Goal: Transaction & Acquisition: Purchase product/service

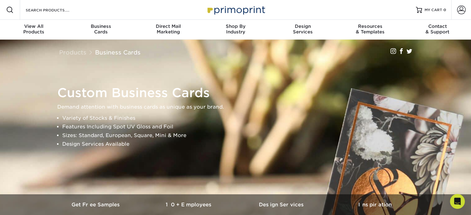
scroll to position [188, 0]
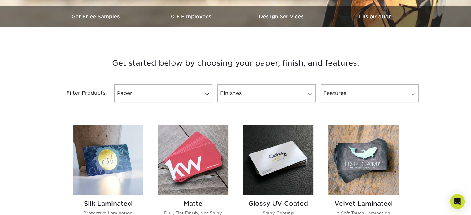
click at [290, 98] on link "Finishes" at bounding box center [266, 94] width 98 height 18
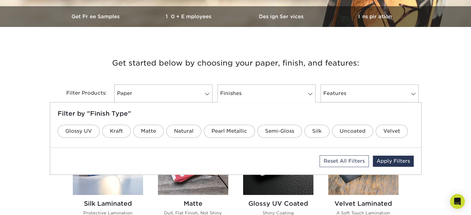
click at [253, 93] on link "Finishes" at bounding box center [266, 94] width 98 height 18
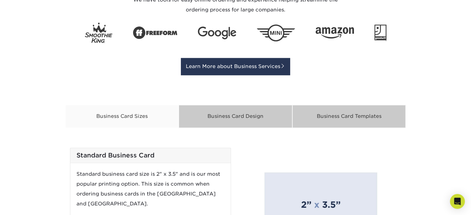
scroll to position [928, 0]
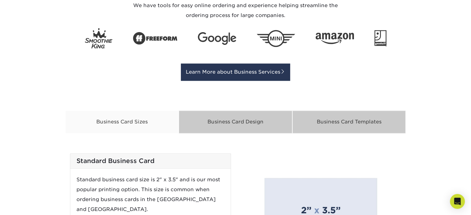
click at [340, 118] on div "Business Card Templates" at bounding box center [349, 122] width 114 height 23
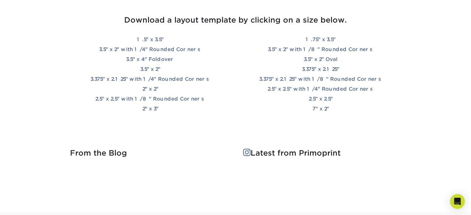
scroll to position [1053, 0]
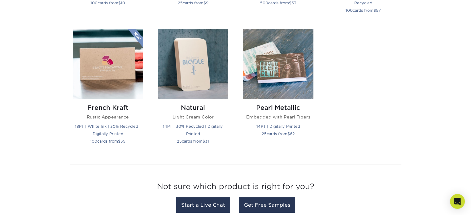
scroll to position [865, 0]
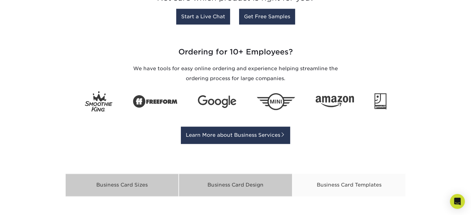
click at [103, 189] on div "Business Card Sizes" at bounding box center [122, 185] width 114 height 23
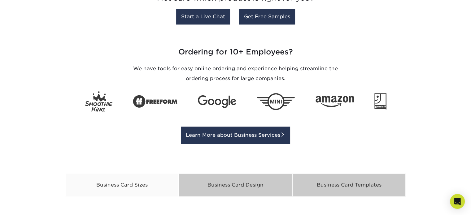
click at [341, 181] on div "Business Card Templates" at bounding box center [349, 185] width 114 height 23
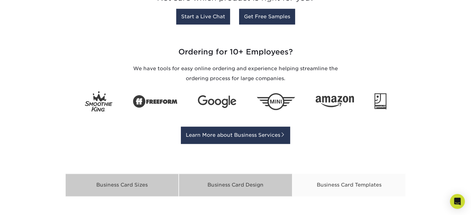
click at [112, 186] on div "Business Card Sizes" at bounding box center [122, 185] width 114 height 23
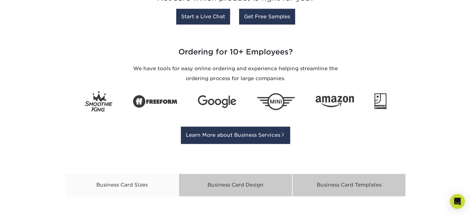
click at [327, 184] on div "Business Card Templates" at bounding box center [349, 185] width 114 height 23
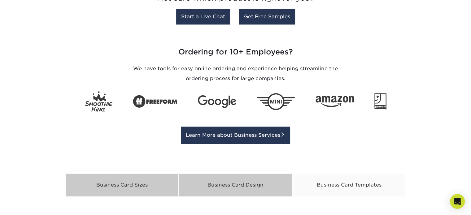
scroll to position [1053, 0]
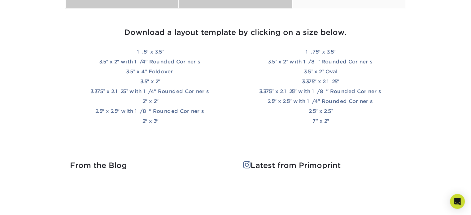
click at [158, 81] on link "3.5" x 2"" at bounding box center [150, 82] width 20 height 6
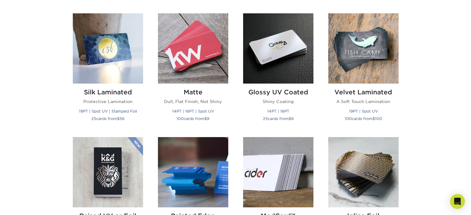
scroll to position [488, 0]
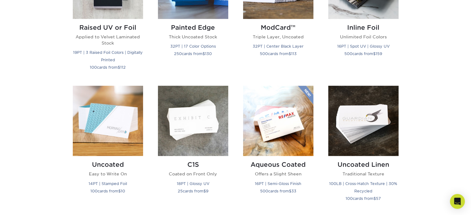
click at [104, 131] on img at bounding box center [108, 121] width 70 height 70
